Goal: Find specific page/section: Find specific page/section

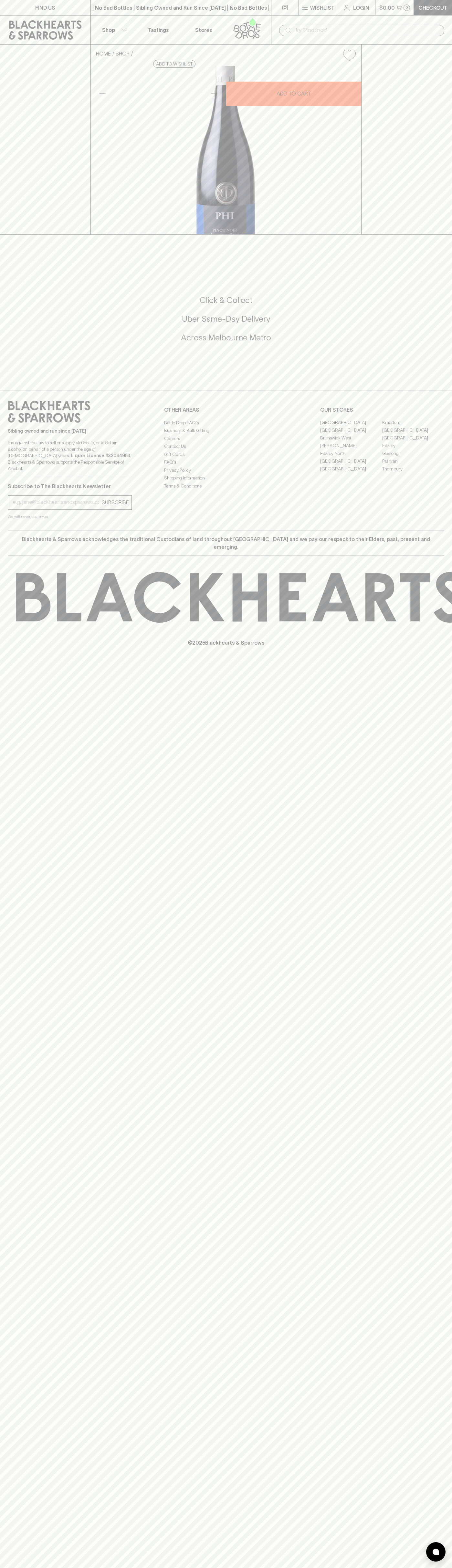
click at [192, 19] on link "Stores" at bounding box center [203, 29] width 45 height 29
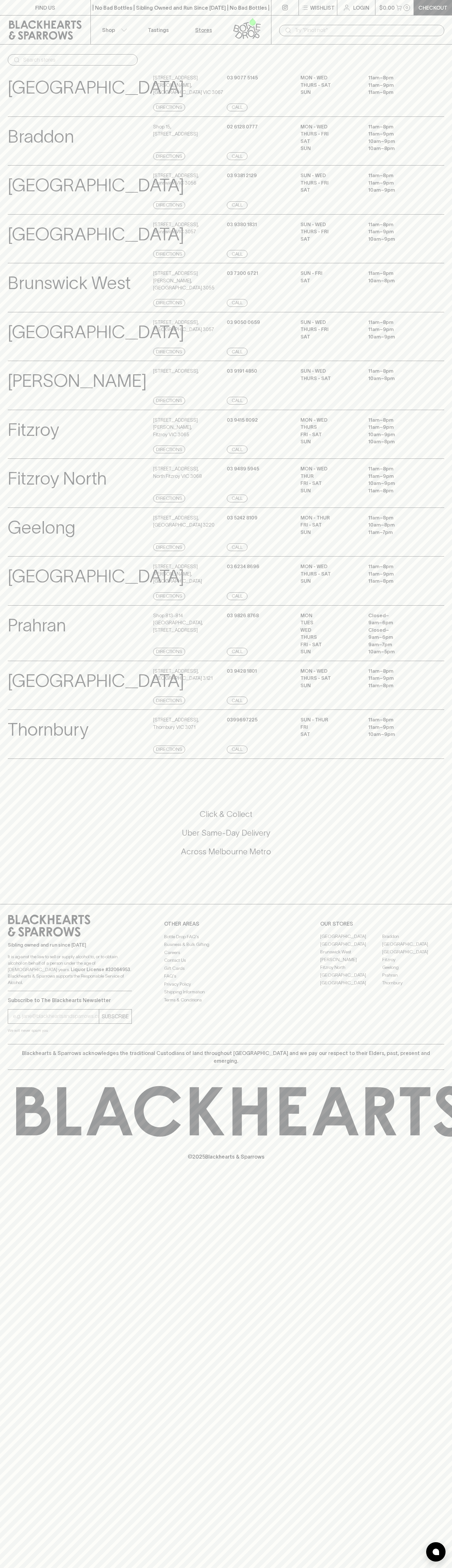
click at [43, 1567] on html "FIND US | No Bad Bottles | Sibling Owned and Run Since 2006 | No Bad Bottles | …" at bounding box center [226, 784] width 452 height 1568
click at [29, 1512] on div "FIND US | No Bad Bottles | Sibling Owned and Run Since 2006 | No Bad Bottles | …" at bounding box center [226, 784] width 452 height 1568
